Goal: Task Accomplishment & Management: Manage account settings

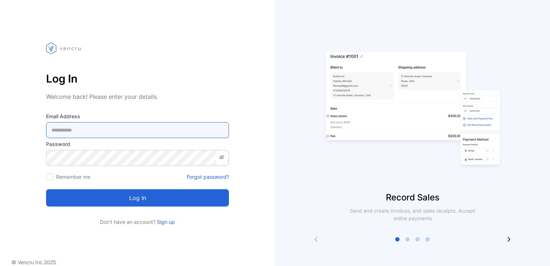
type Address-inputemail "**********"
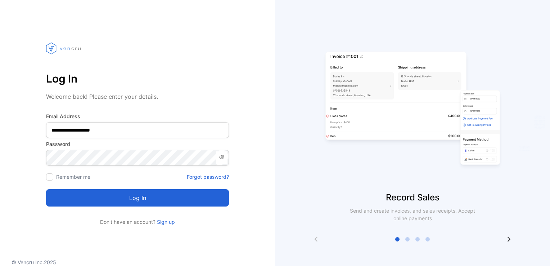
click at [125, 201] on button "Log in" at bounding box center [137, 197] width 183 height 17
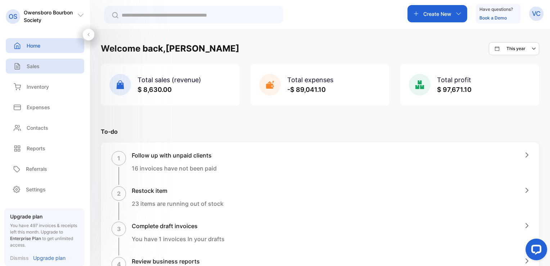
click at [34, 67] on p "Sales" at bounding box center [33, 66] width 13 height 8
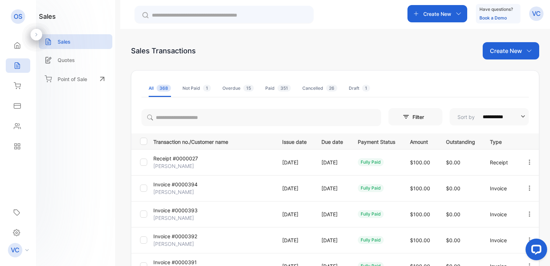
click at [511, 54] on p "Create New" at bounding box center [506, 50] width 32 height 9
click at [510, 79] on div "Invoice" at bounding box center [514, 74] width 50 height 14
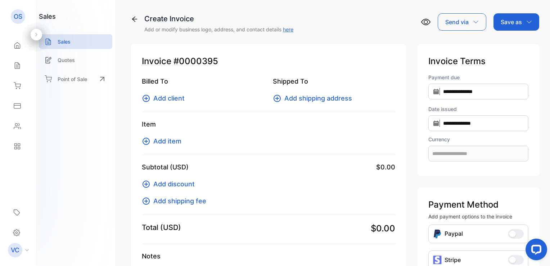
type input "**********"
click at [181, 100] on span "Add client" at bounding box center [168, 98] width 31 height 10
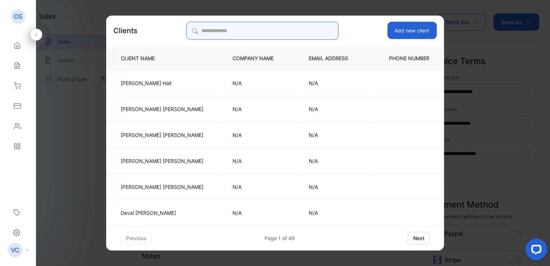
click at [218, 33] on input "search" at bounding box center [263, 31] width 152 height 18
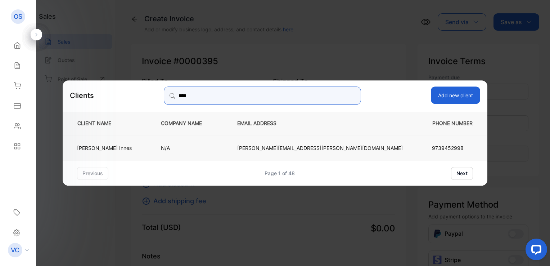
type input "****"
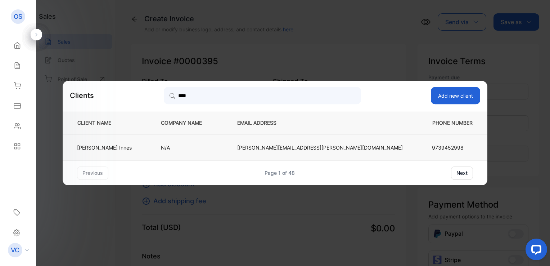
click at [132, 145] on p "Jelene Innes" at bounding box center [104, 148] width 55 height 8
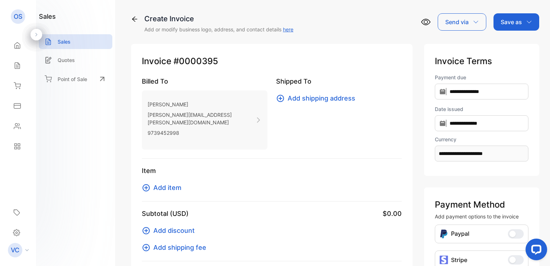
click at [169, 183] on span "Add item" at bounding box center [167, 188] width 28 height 10
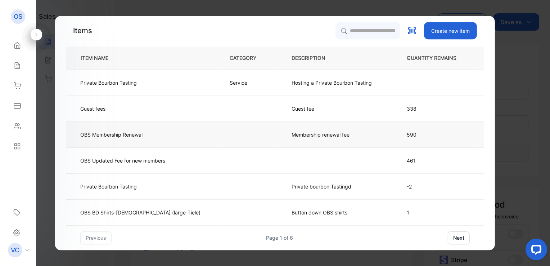
click at [292, 136] on p "Membership renewal fee" at bounding box center [321, 135] width 58 height 8
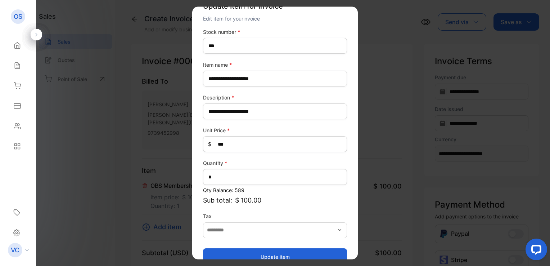
scroll to position [32, 0]
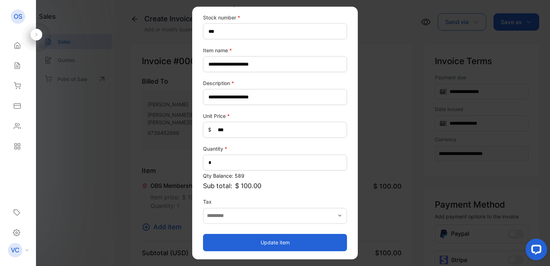
click at [259, 241] on button "Update item" at bounding box center [275, 242] width 144 height 17
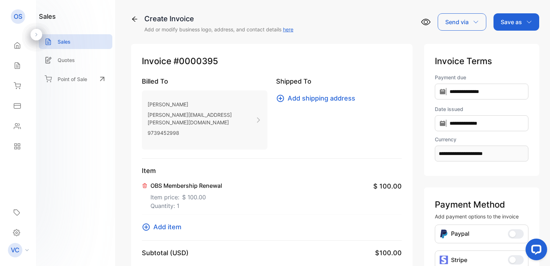
click at [513, 18] on div "Save as" at bounding box center [517, 21] width 46 height 17
click at [509, 46] on div "Invoice" at bounding box center [514, 46] width 41 height 14
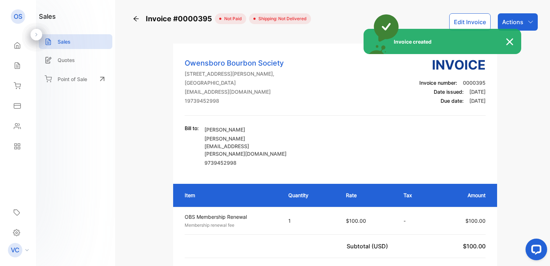
click at [526, 21] on div "Invoice created" at bounding box center [275, 133] width 550 height 266
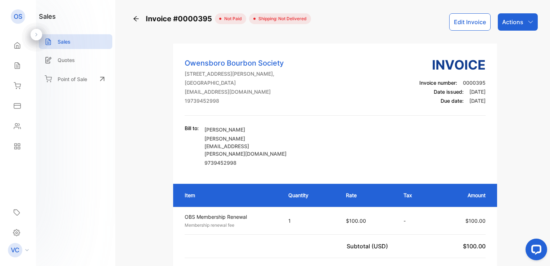
click at [528, 21] on icon "button" at bounding box center [531, 22] width 6 height 6
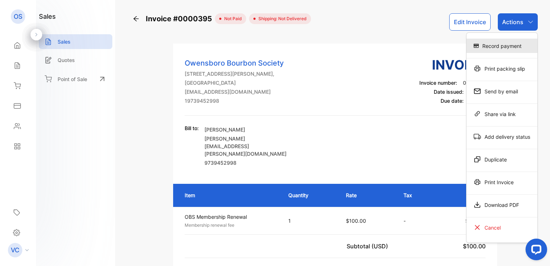
click at [514, 45] on div "Record payment" at bounding box center [502, 46] width 71 height 14
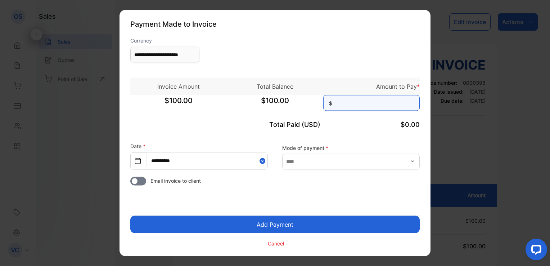
click at [349, 106] on input at bounding box center [372, 103] width 97 height 16
type input "***"
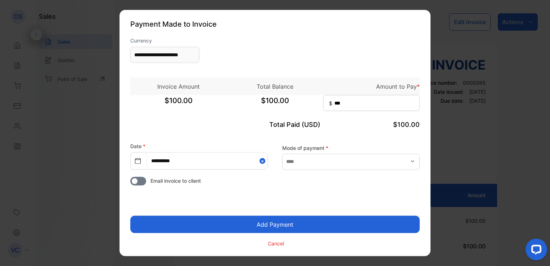
click at [266, 224] on button "Add Payment" at bounding box center [275, 224] width 290 height 17
